Goal: Transaction & Acquisition: Purchase product/service

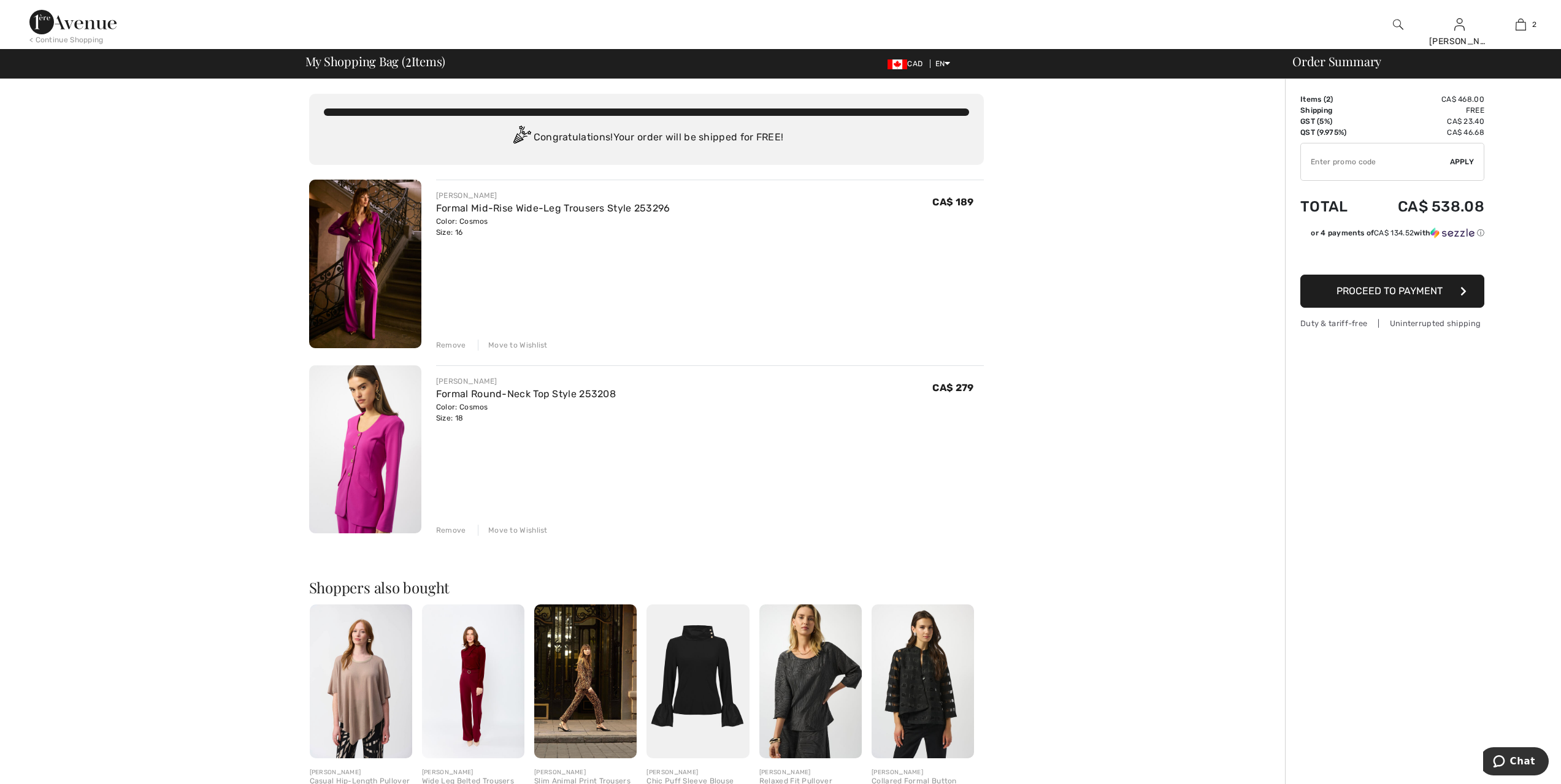
click at [366, 482] on img at bounding box center [365, 450] width 112 height 169
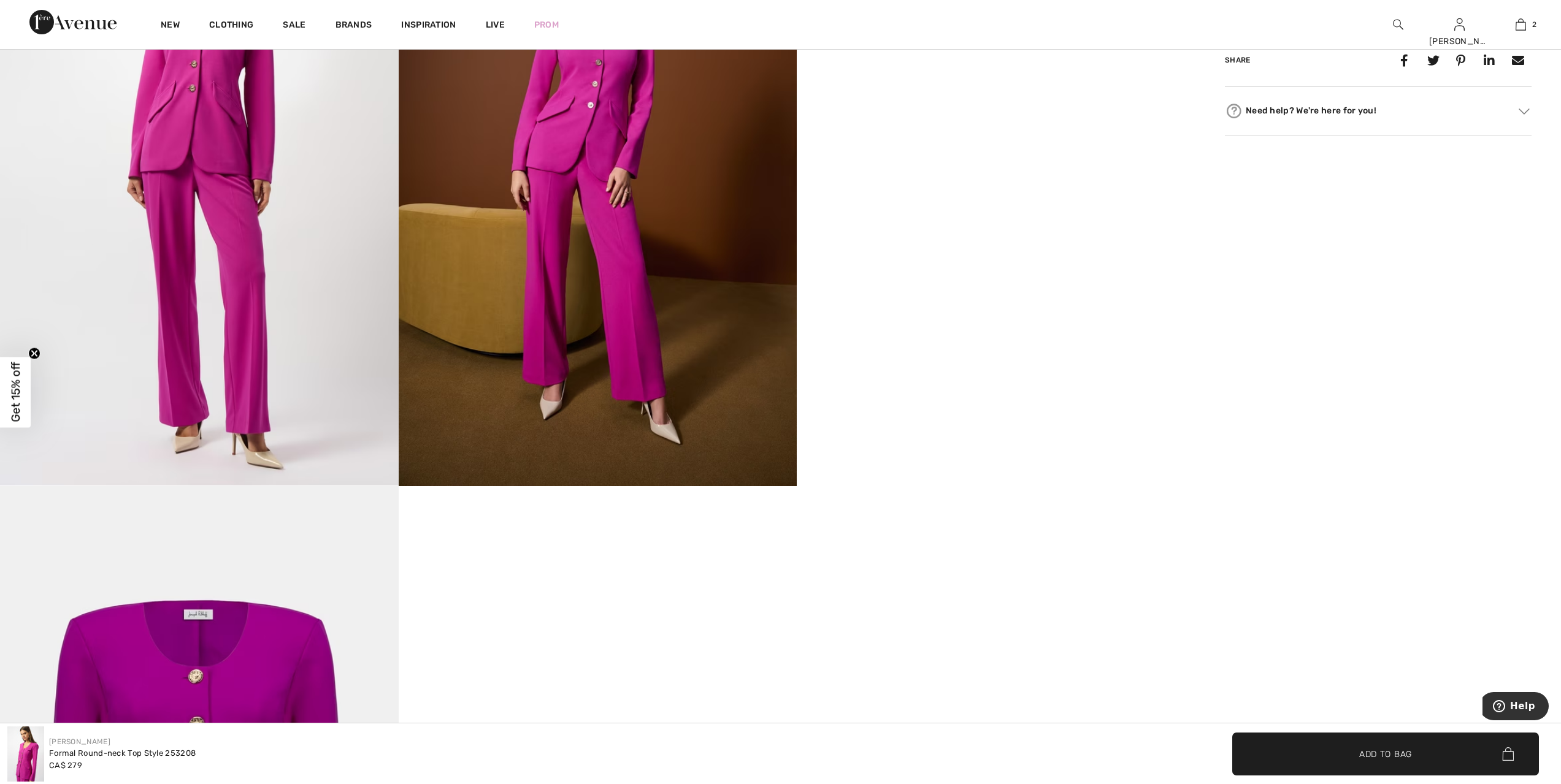
scroll to position [1073, 0]
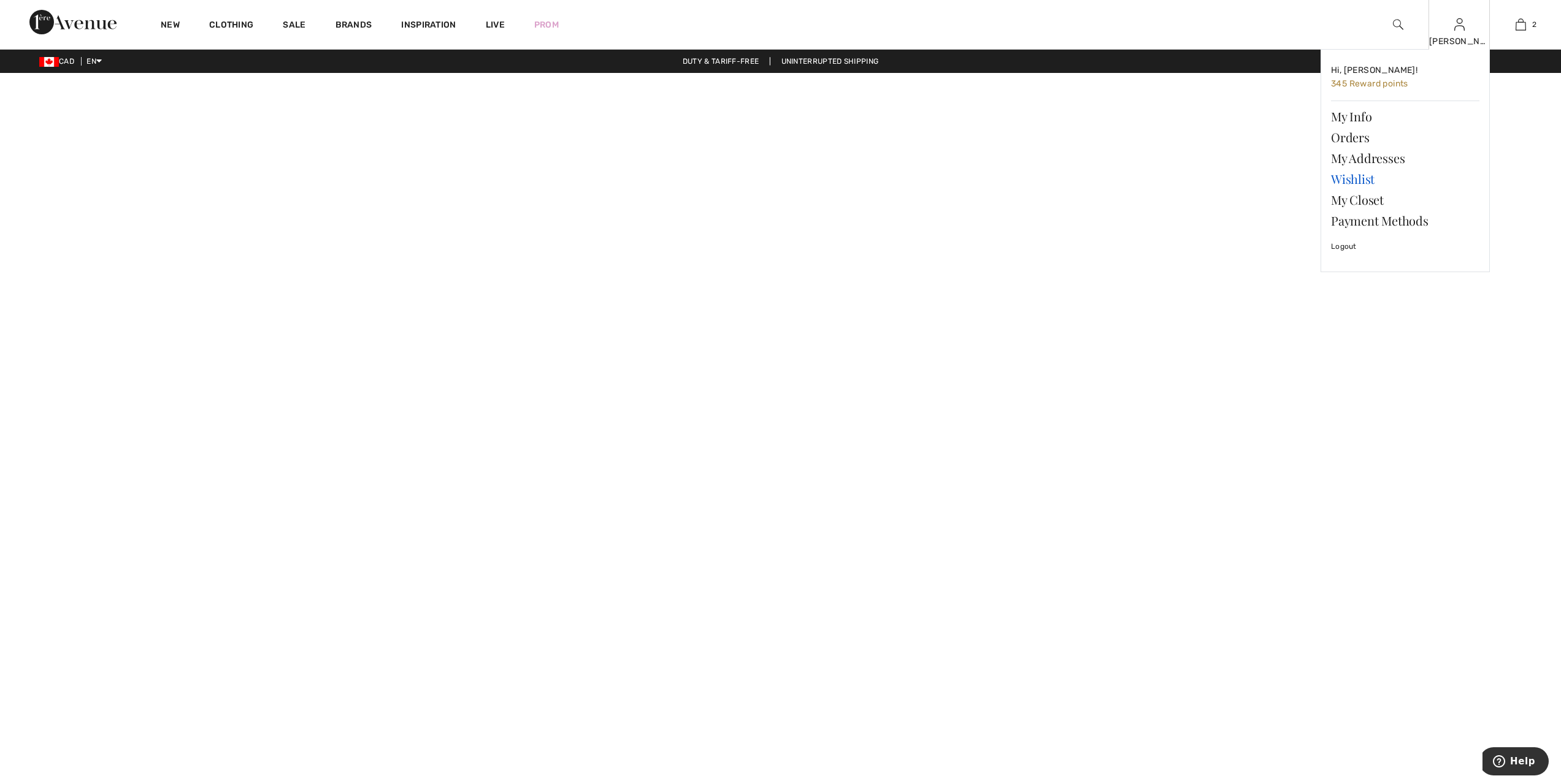
click at [1367, 181] on link "Wishlist" at bounding box center [1404, 179] width 148 height 21
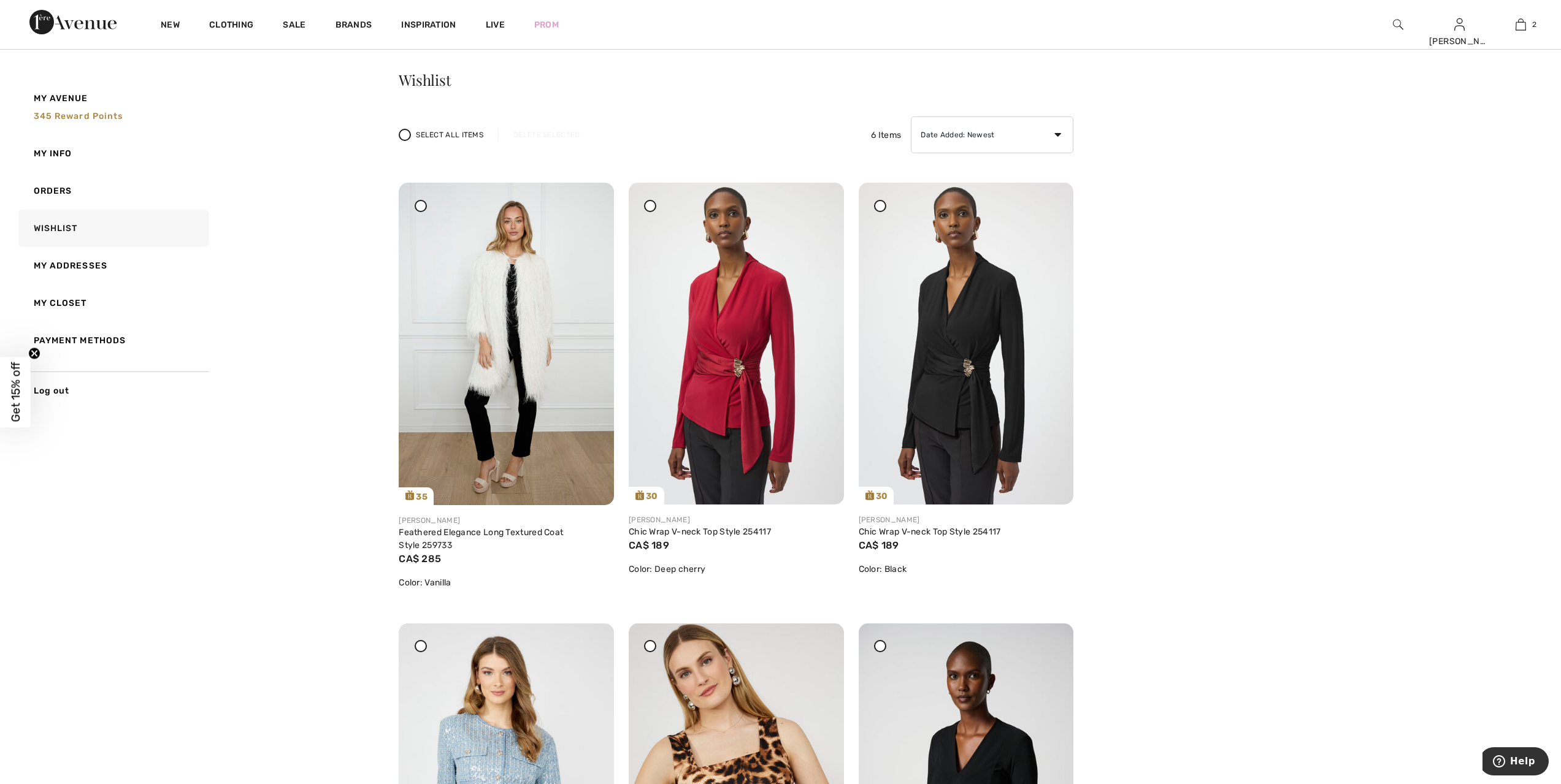
scroll to position [30, 0]
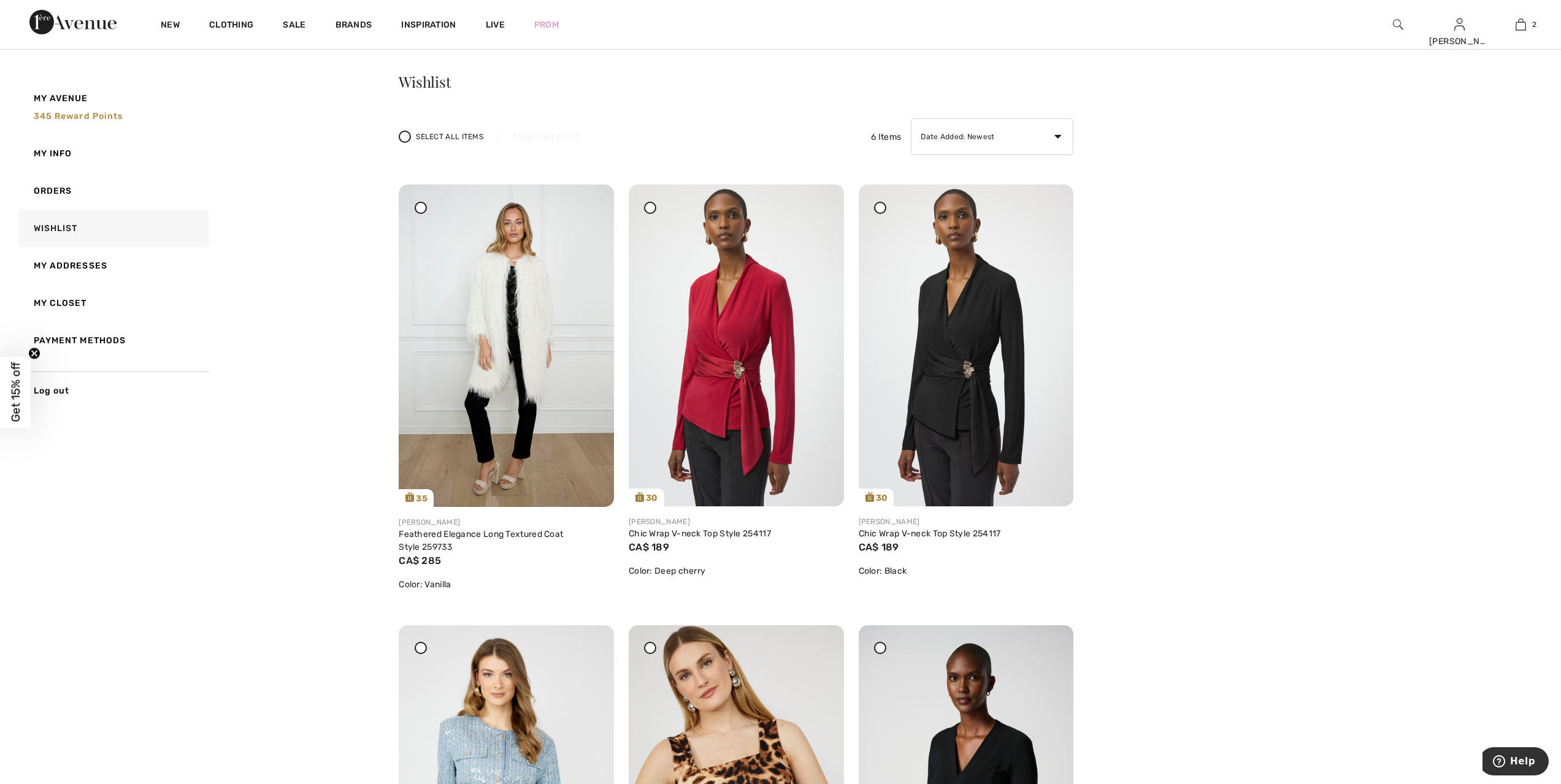
click at [420, 206] on icon at bounding box center [421, 207] width 5 height 5
click at [590, 204] on icon at bounding box center [590, 208] width 7 height 8
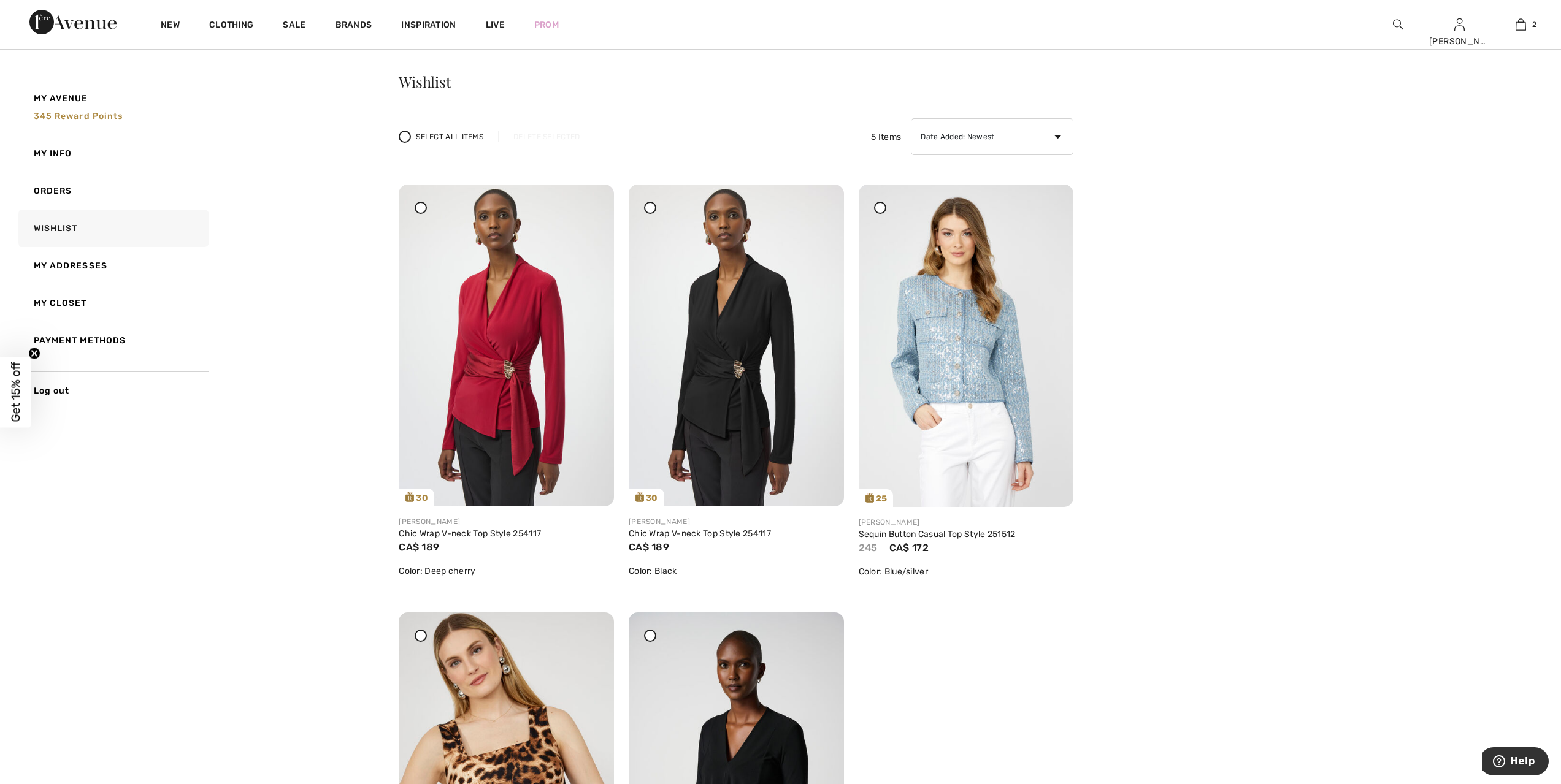
click at [652, 206] on icon at bounding box center [651, 207] width 5 height 5
click at [823, 210] on icon at bounding box center [819, 208] width 7 height 8
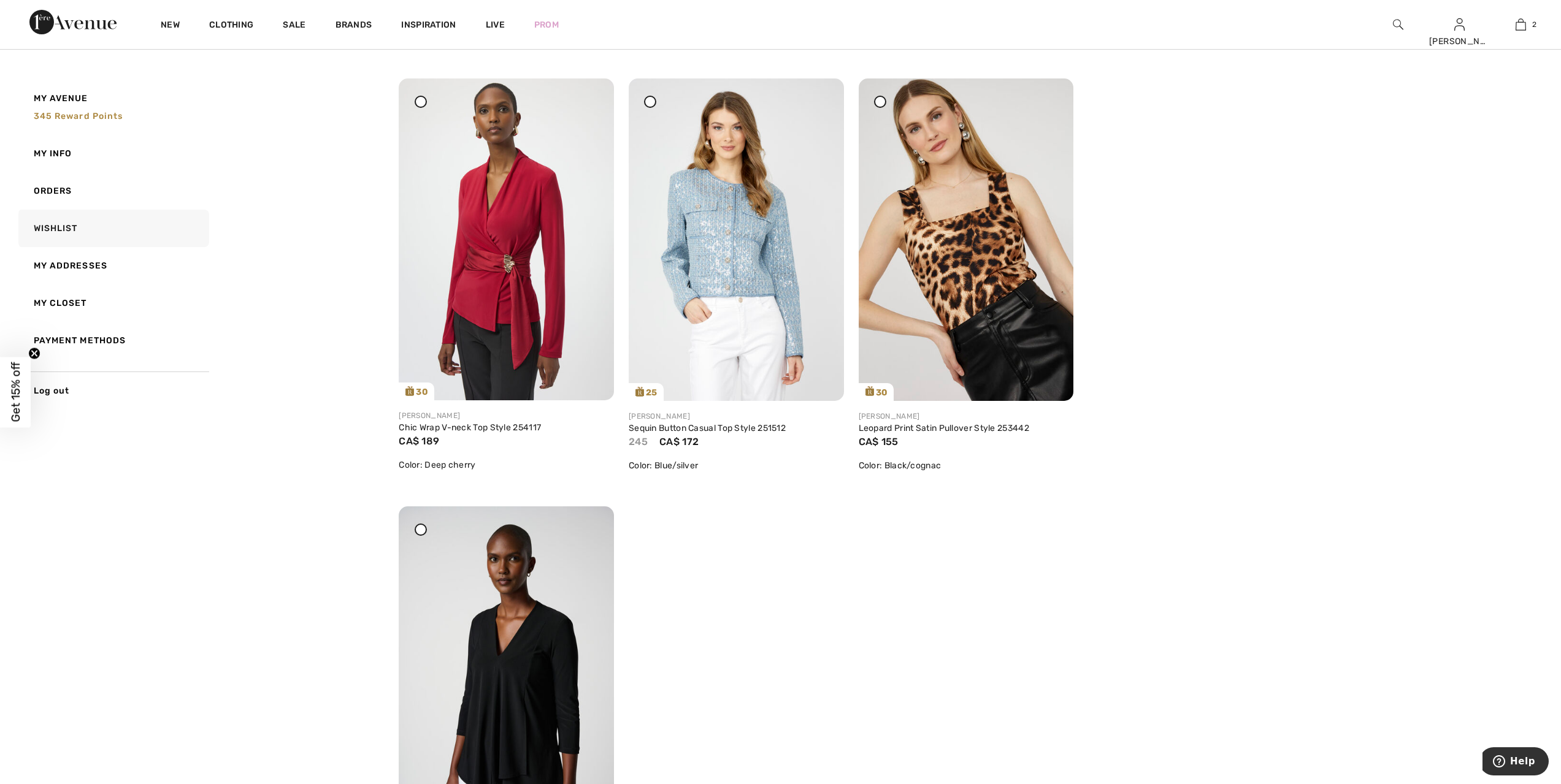
scroll to position [261, 0]
